Goal: Entertainment & Leisure: Browse casually

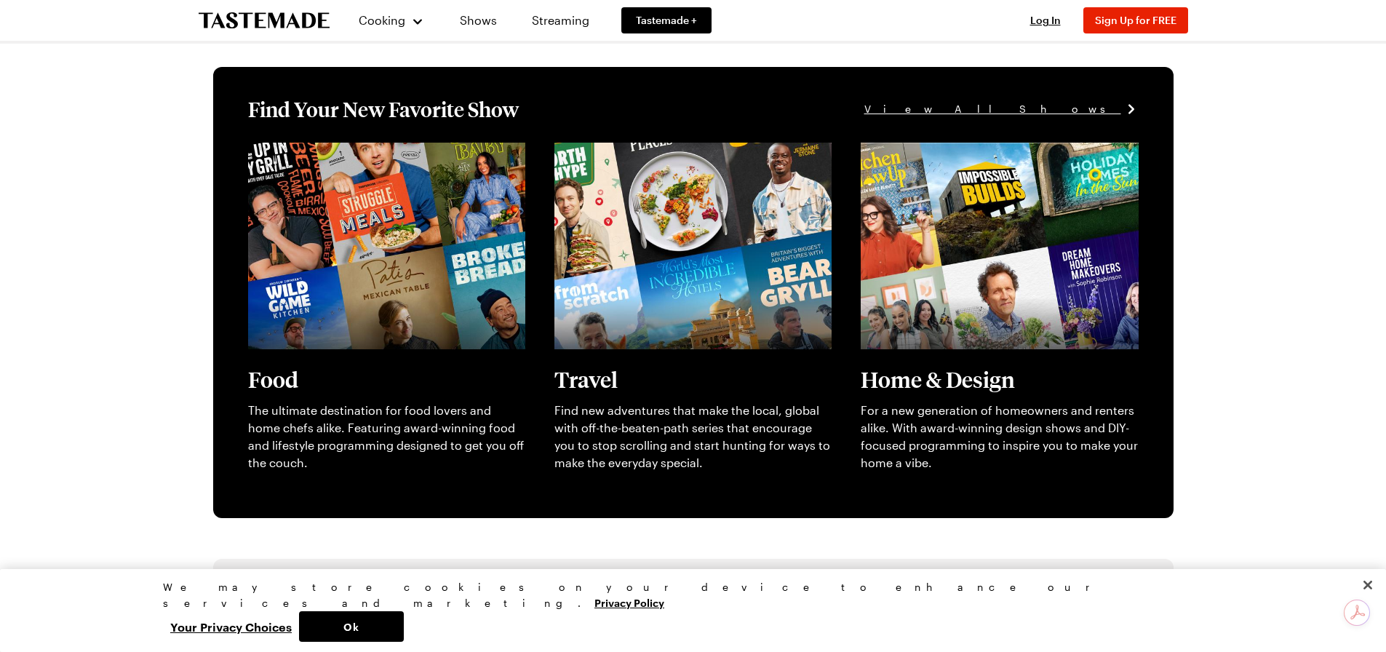
scroll to position [364, 0]
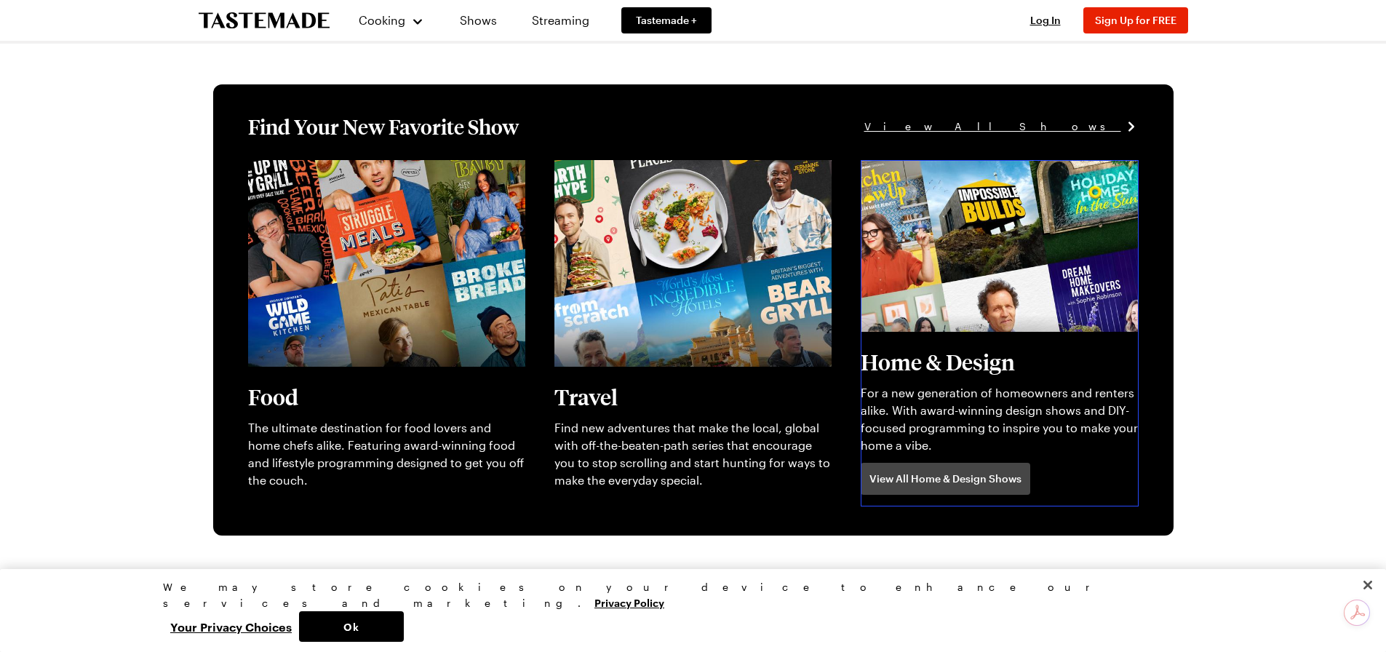
click at [930, 175] on link "View full content for [object Object]" at bounding box center [960, 168] width 199 height 14
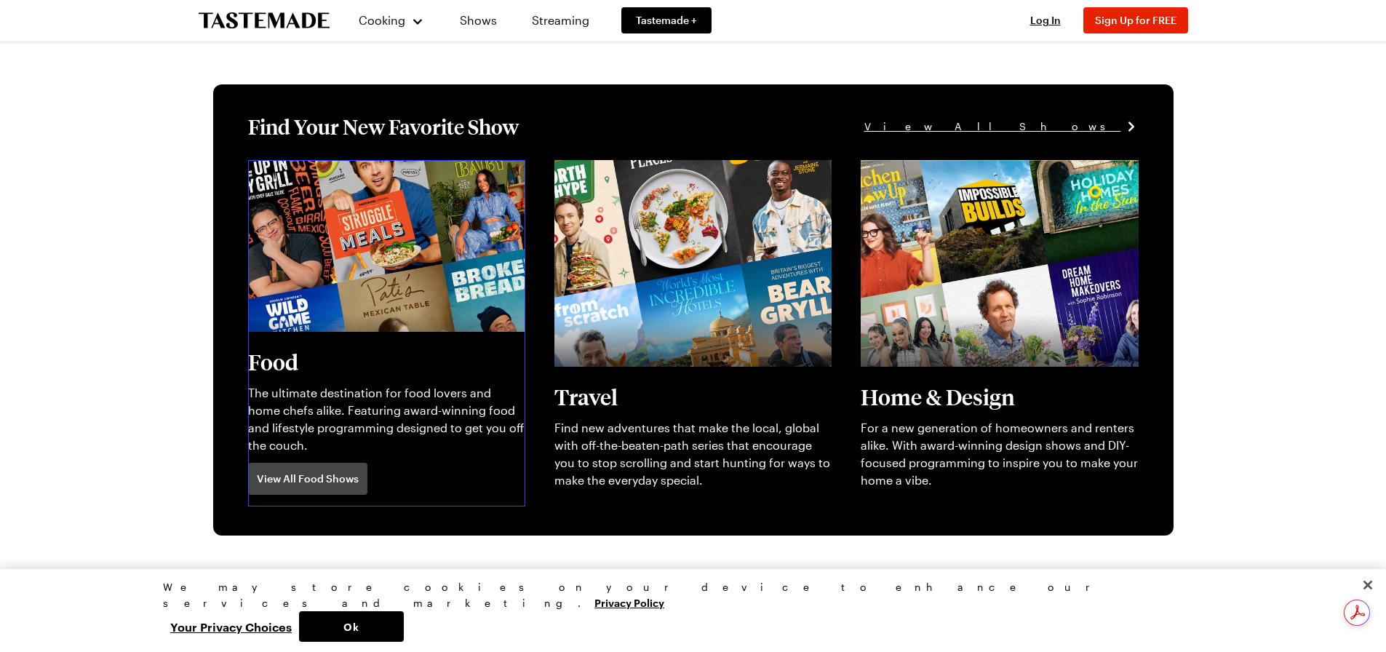
click at [404, 175] on link "View full content for [object Object]" at bounding box center [347, 168] width 199 height 14
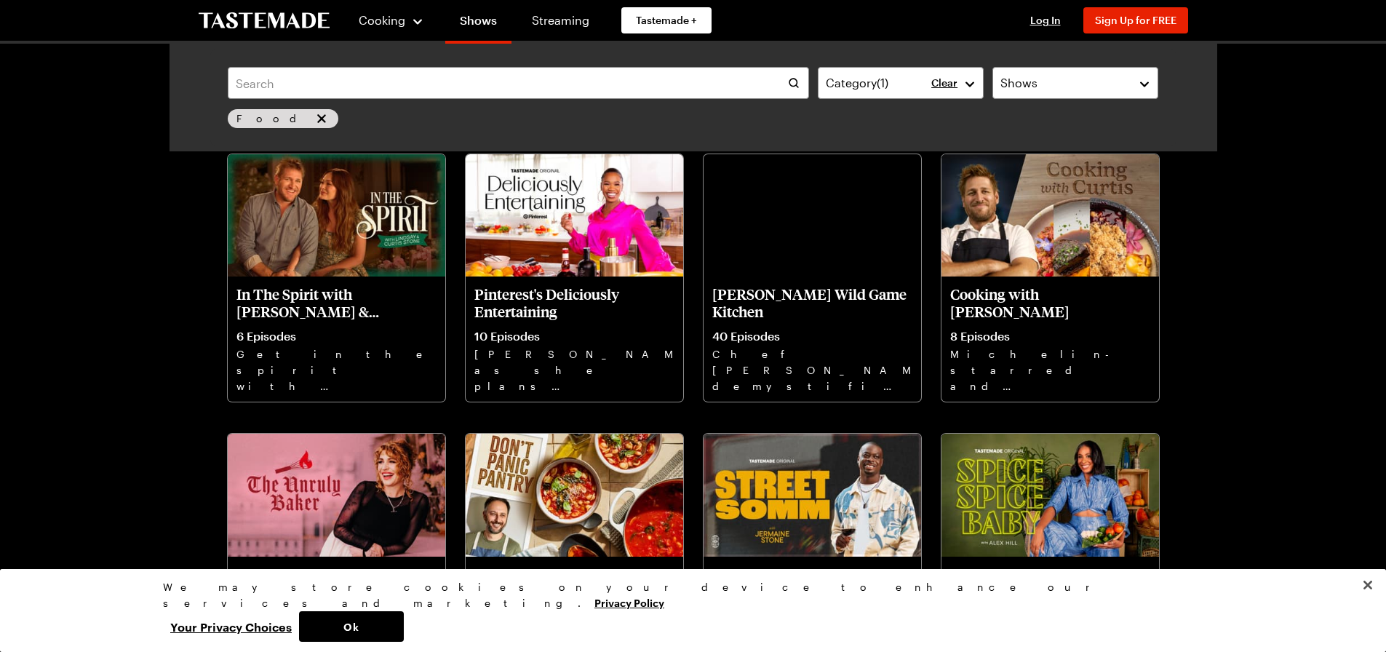
scroll to position [1819, 0]
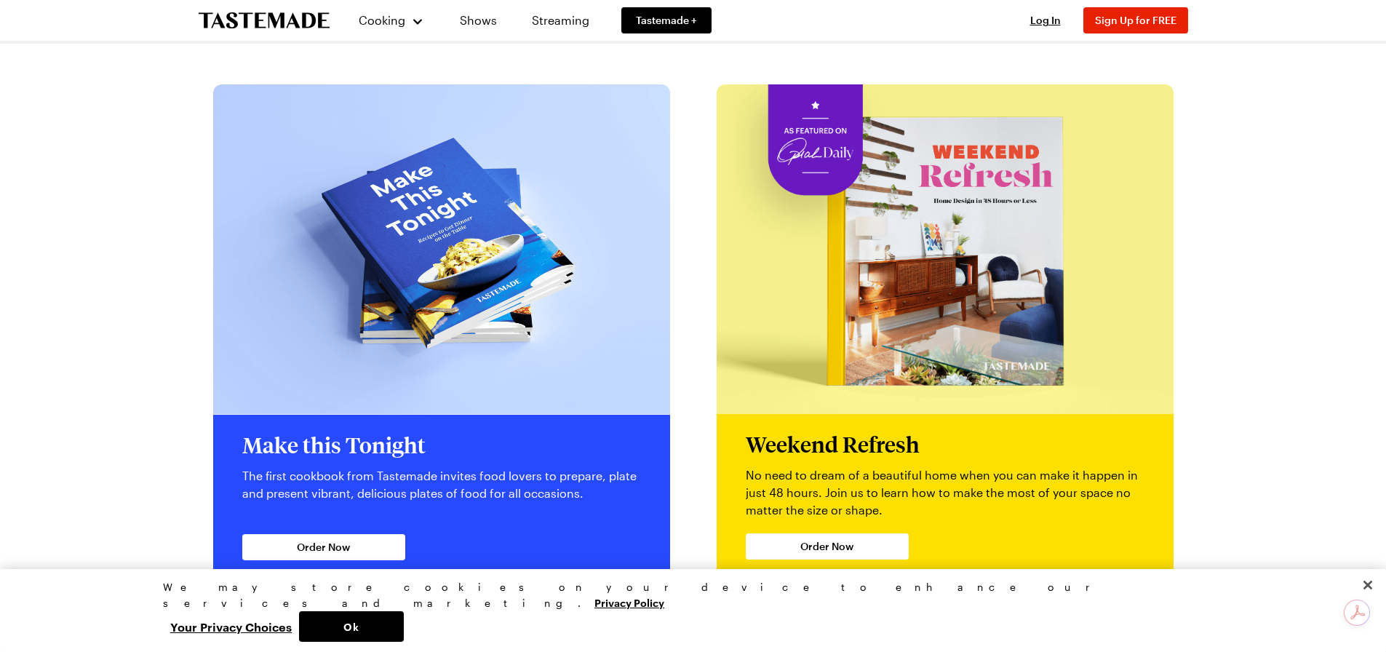
scroll to position [3201, 0]
